Goal: Task Accomplishment & Management: Use online tool/utility

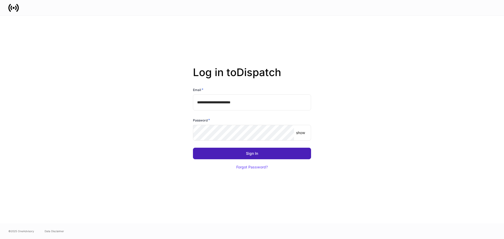
click at [226, 155] on button "Sign In" at bounding box center [252, 154] width 118 height 12
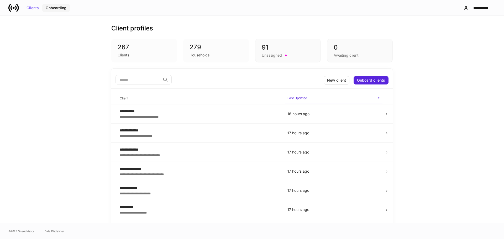
click at [56, 8] on div "Onboarding" at bounding box center [56, 8] width 21 height 4
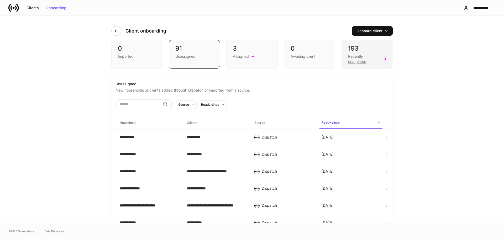
click at [351, 59] on div "Recently completed" at bounding box center [364, 59] width 33 height 10
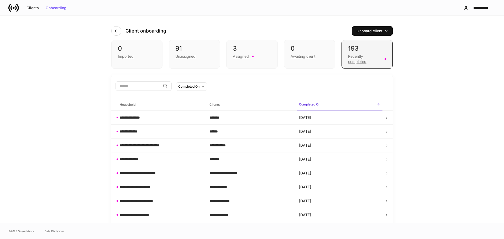
click at [352, 58] on div "Recently completed" at bounding box center [364, 59] width 33 height 10
click at [79, 153] on div "**********" at bounding box center [252, 119] width 504 height 207
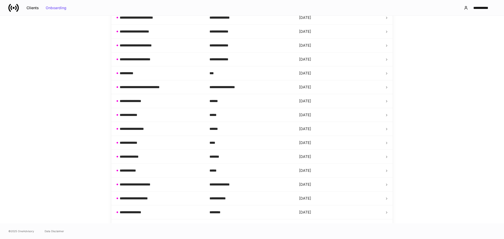
scroll to position [184, 0]
